Goal: Find specific page/section: Find specific page/section

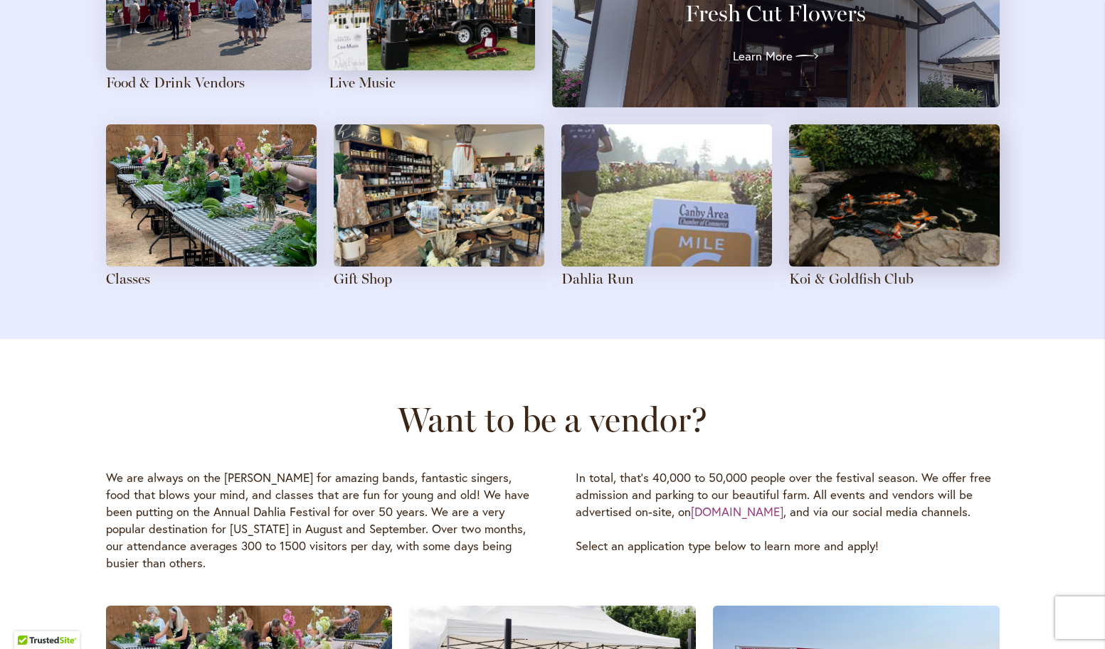
scroll to position [1921, 0]
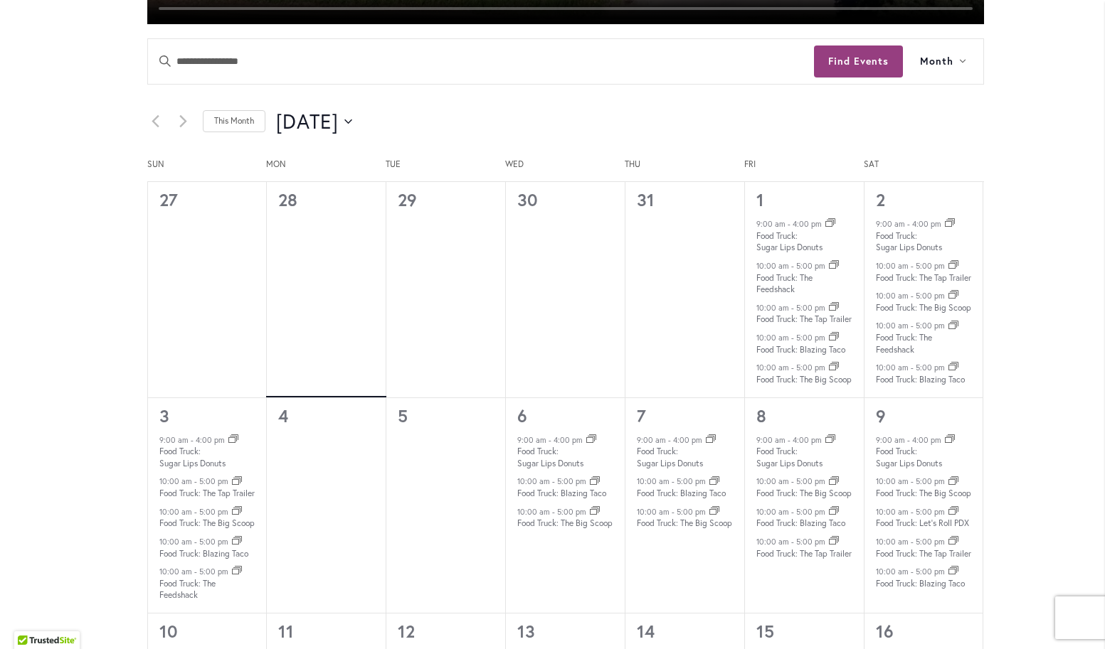
scroll to position [711, 0]
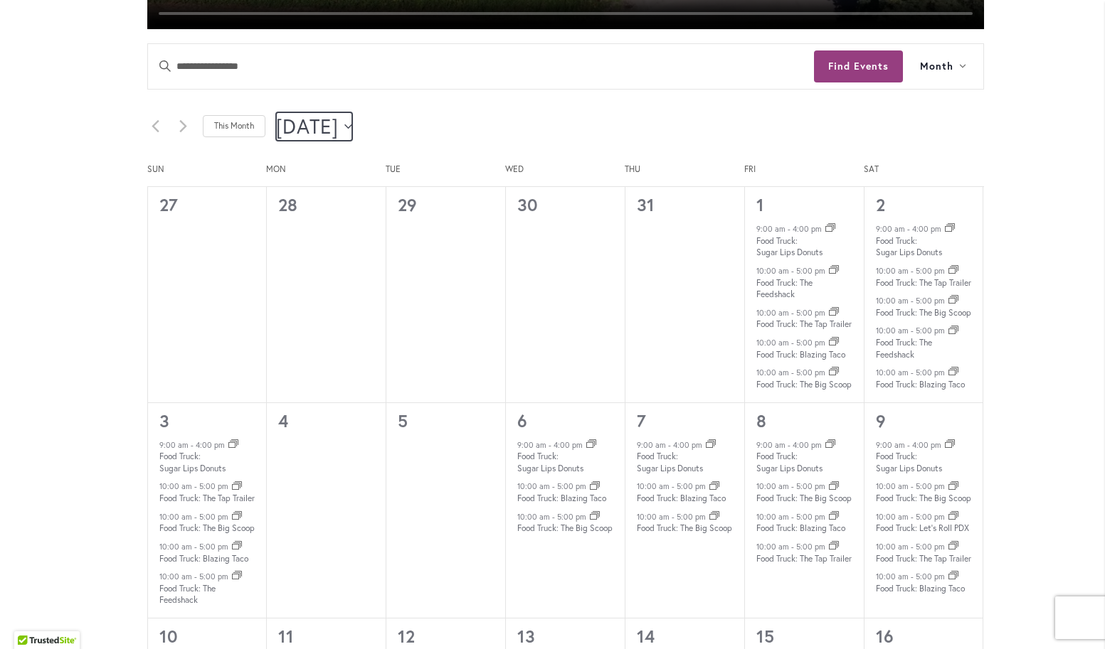
click at [339, 127] on span "[DATE]" at bounding box center [307, 126] width 63 height 28
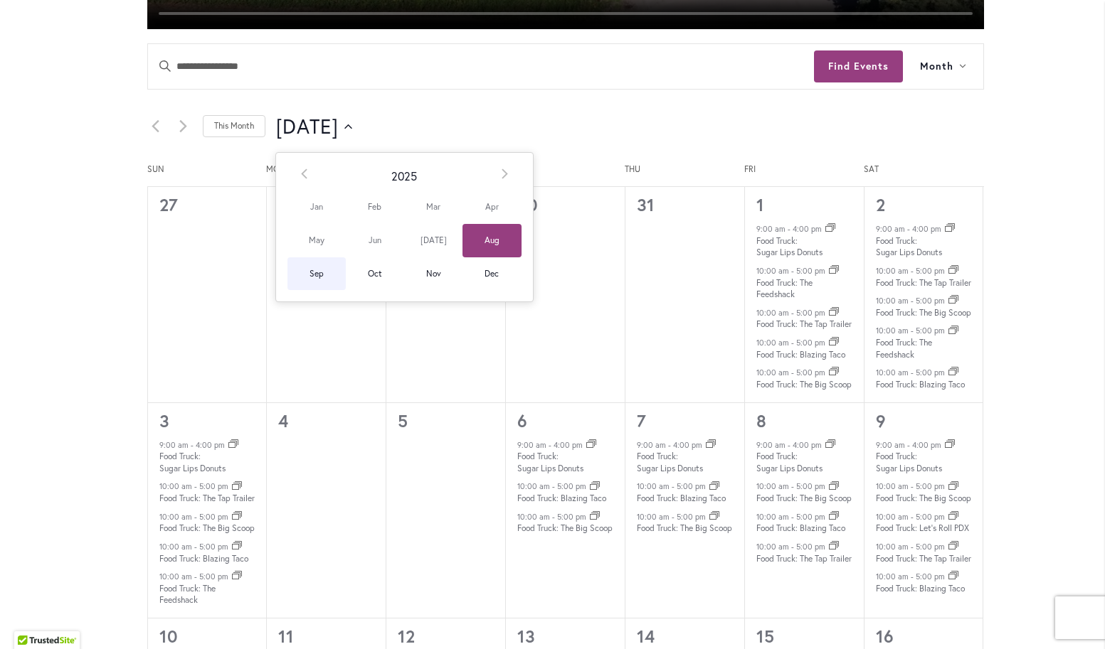
click at [315, 277] on span "Sep" at bounding box center [316, 274] width 58 height 33
type input "********"
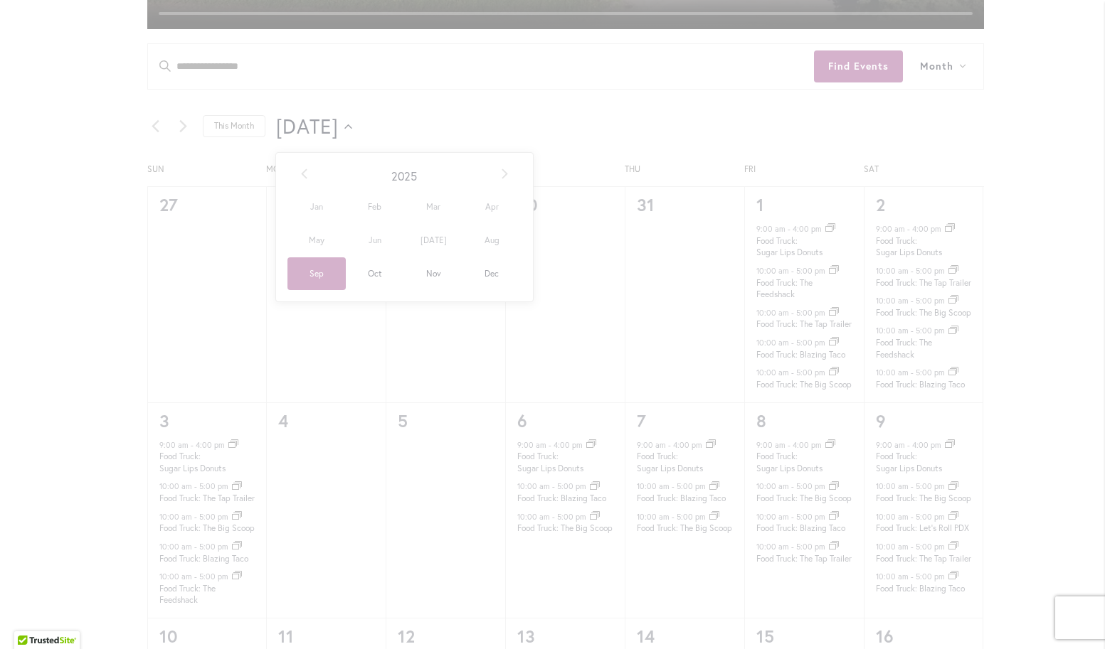
scroll to position [0, 49]
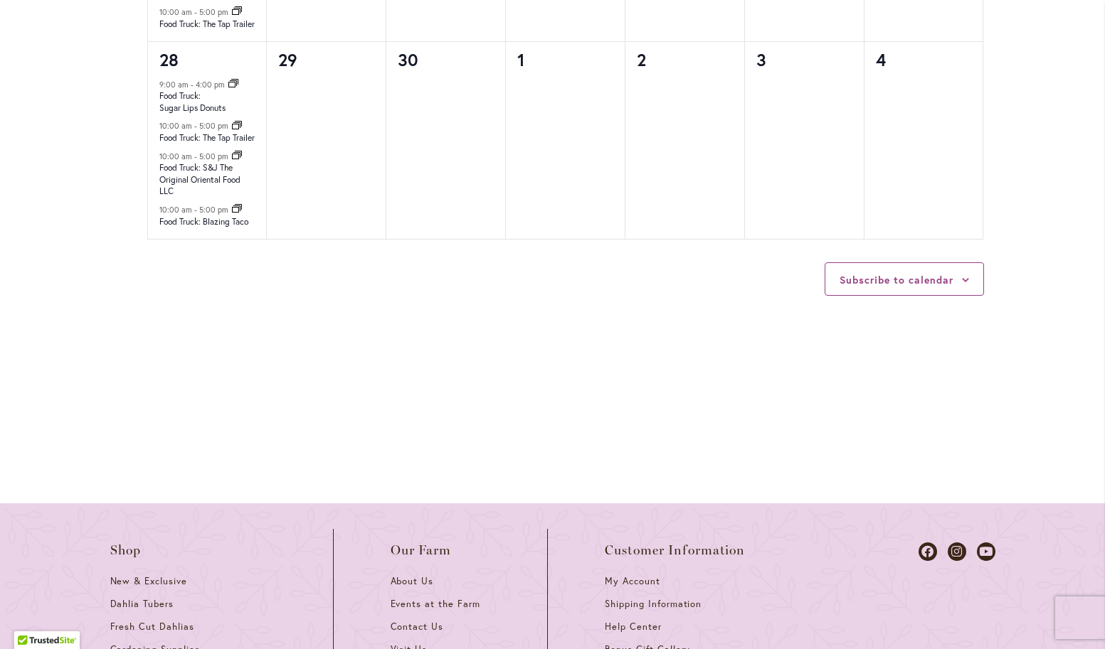
scroll to position [1280, 0]
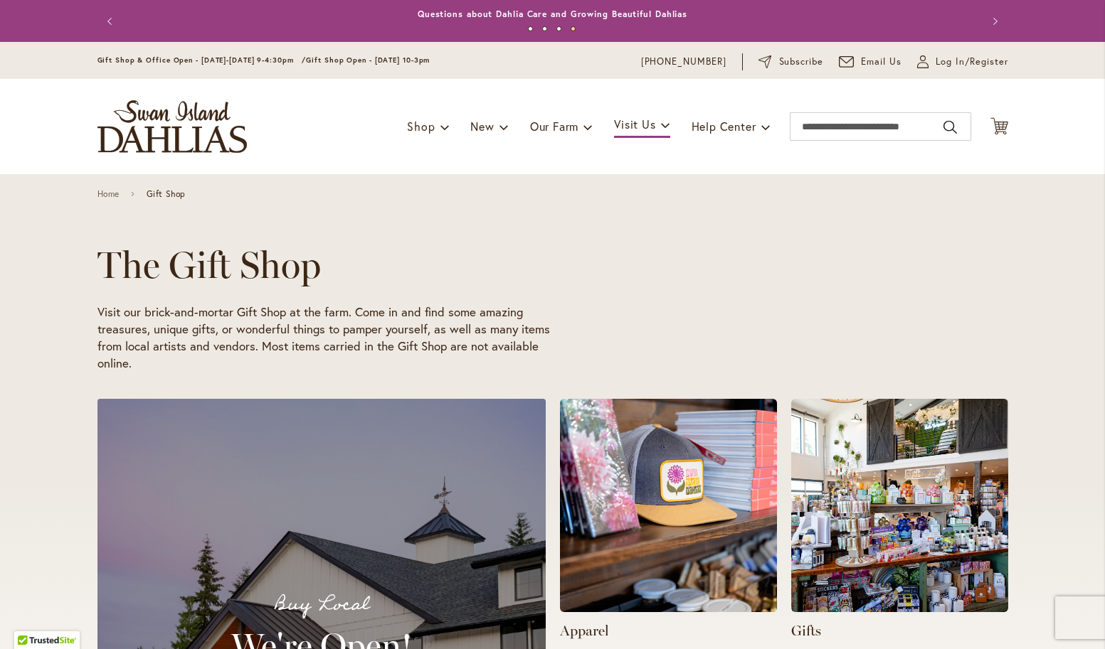
scroll to position [0, 1095]
